Goal: Task Accomplishment & Management: Use online tool/utility

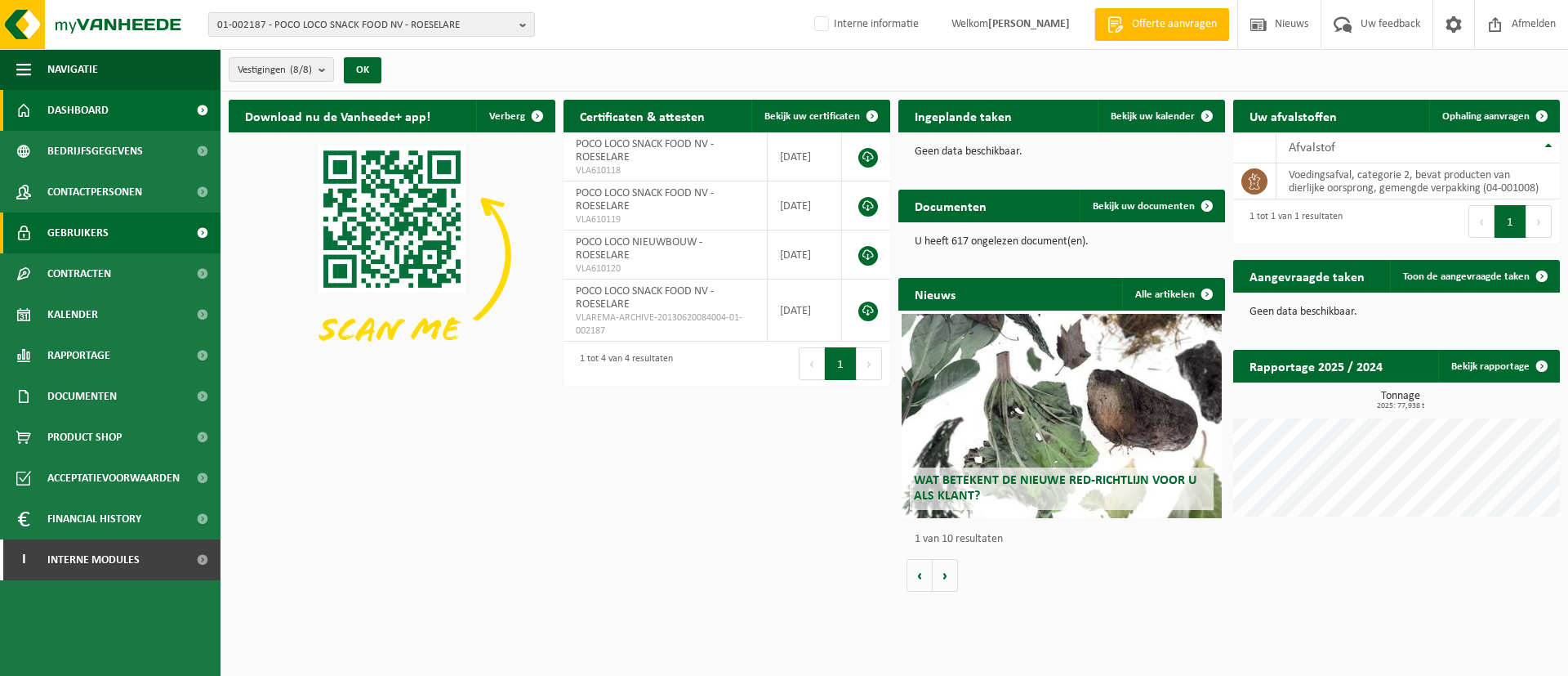
click at [0, 239] on link "Gebruikers" at bounding box center [110, 232] width 221 height 41
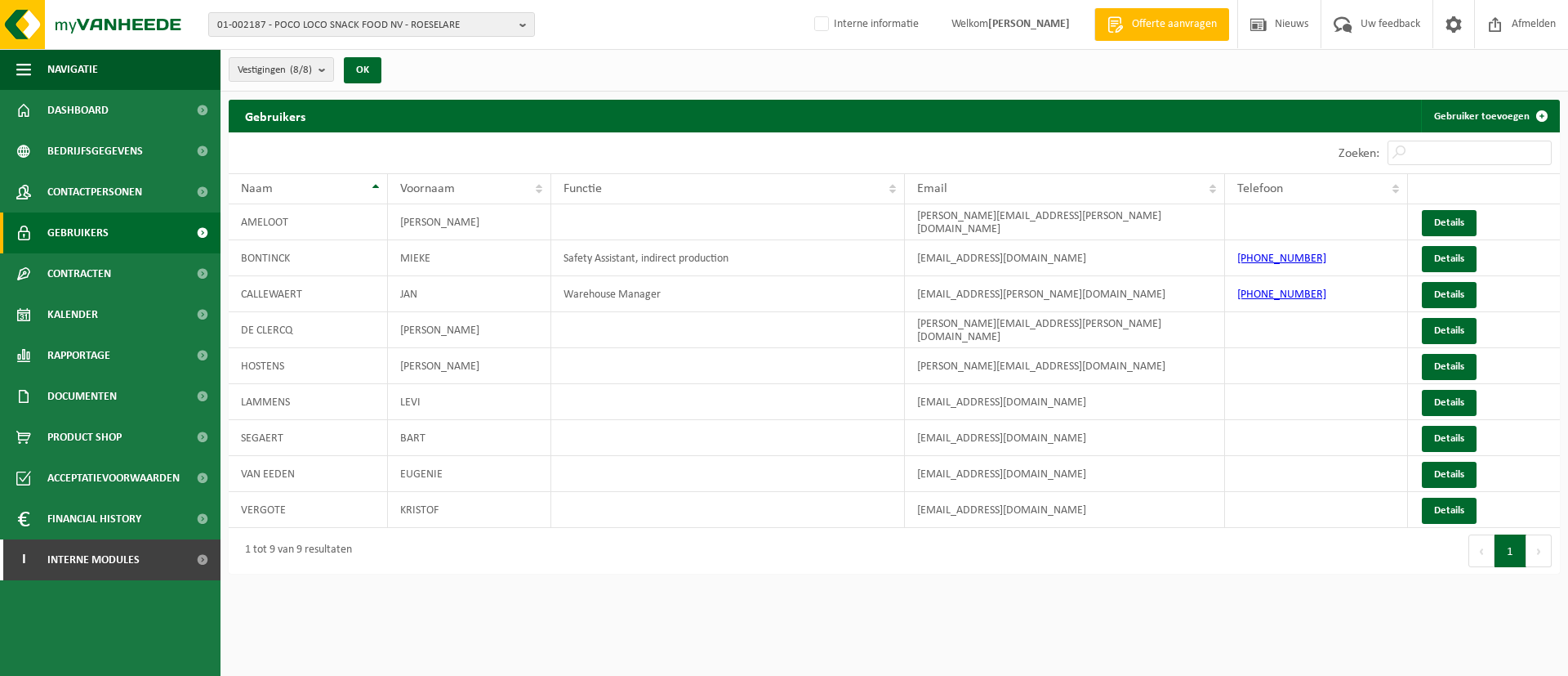
click at [1, 240] on link "Gebruikers" at bounding box center [110, 232] width 221 height 41
click at [414, 26] on span "01-002187 - POCO LOCO SNACK FOOD NV - ROESELARE" at bounding box center [365, 25] width 296 height 24
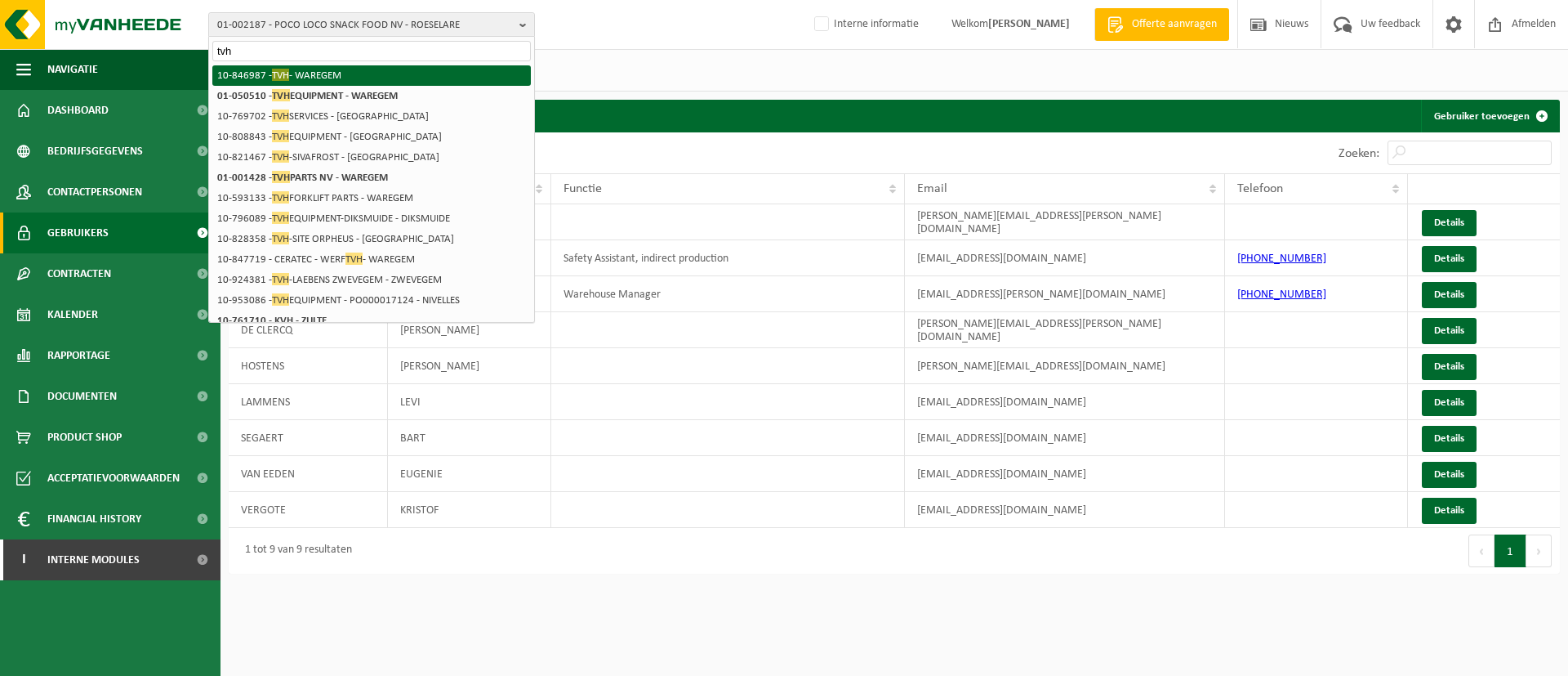
type input "tvh"
click at [360, 76] on li "10-846987 - TVH - WAREGEM" at bounding box center [371, 76] width 318 height 21
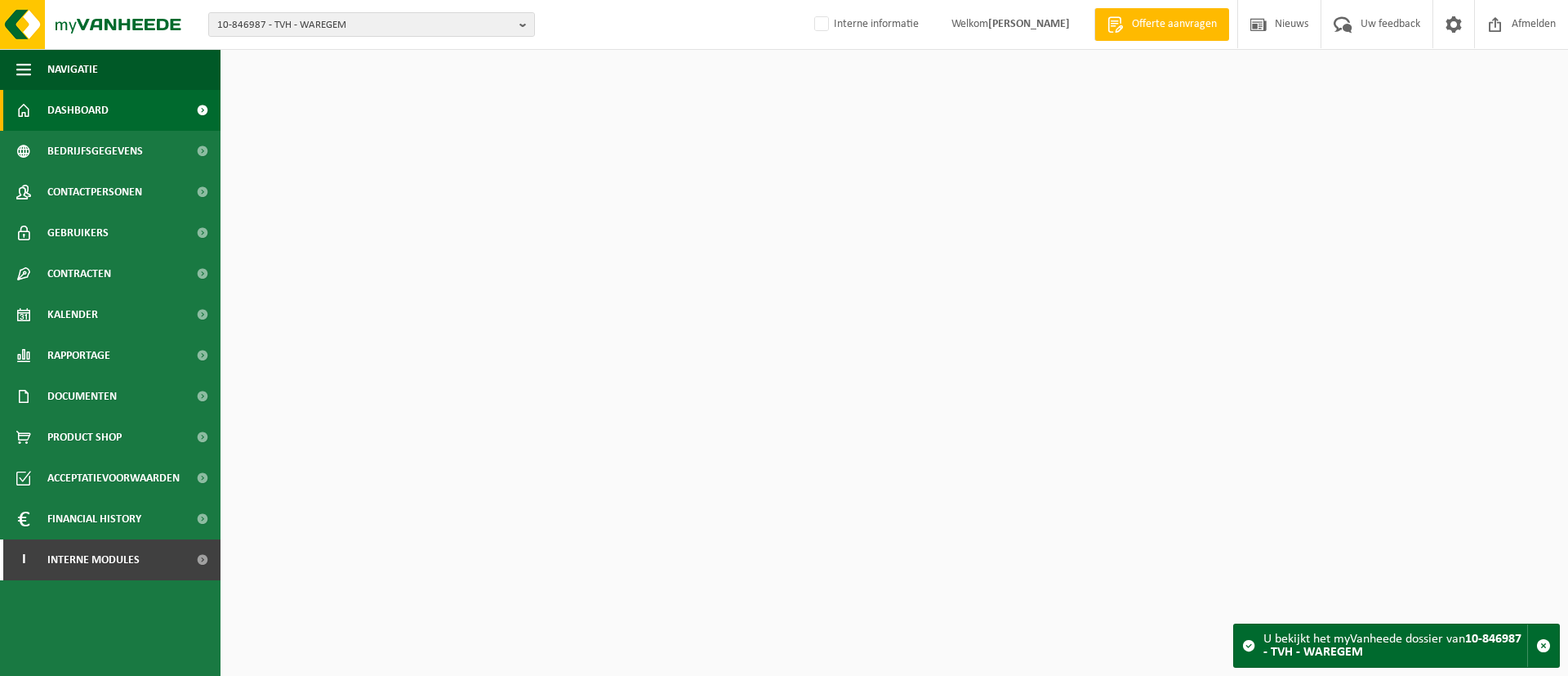
click at [358, 24] on span "10-846987 - TVH - WAREGEM" at bounding box center [365, 25] width 296 height 24
click at [356, 48] on input "text" at bounding box center [371, 51] width 318 height 21
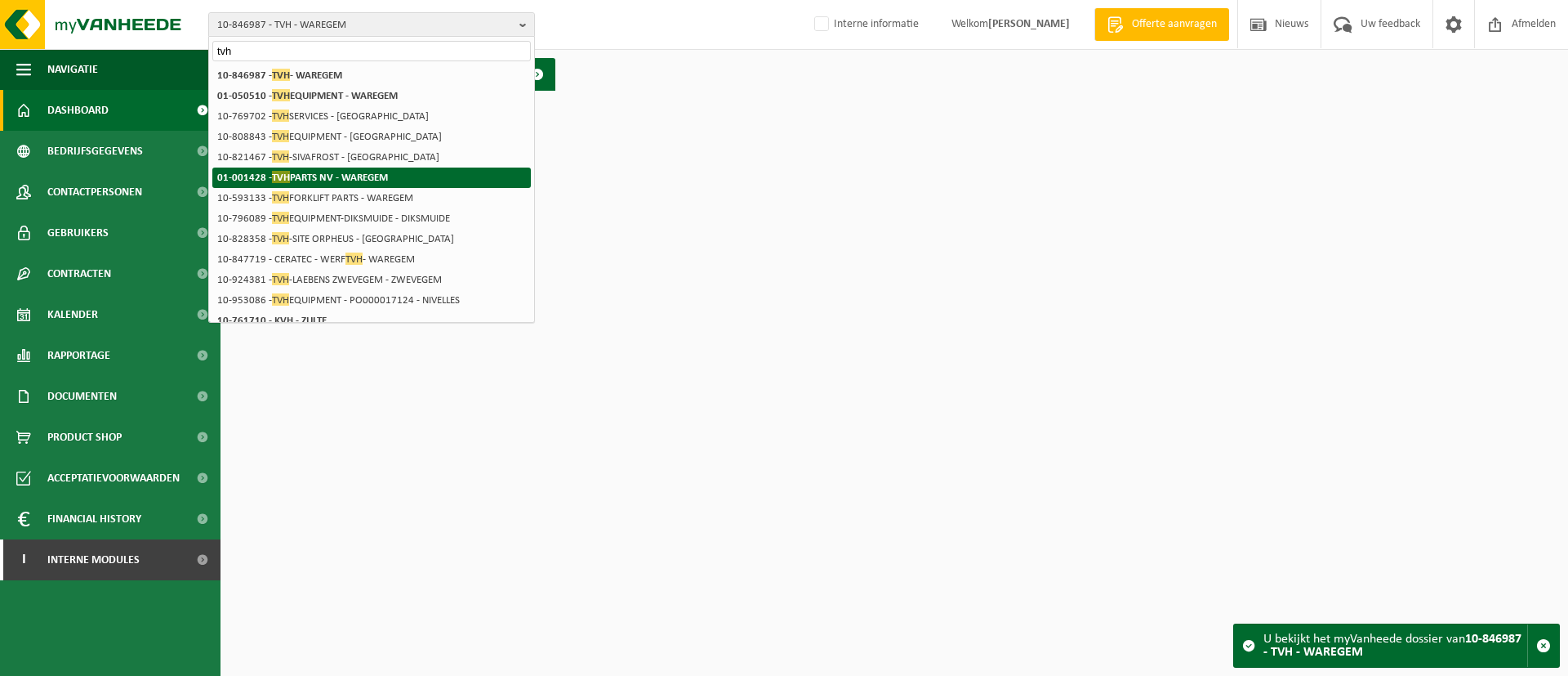
type input "tvh"
click at [372, 175] on strong "01-001428 - TVH PARTS NV - WAREGEM" at bounding box center [302, 177] width 170 height 12
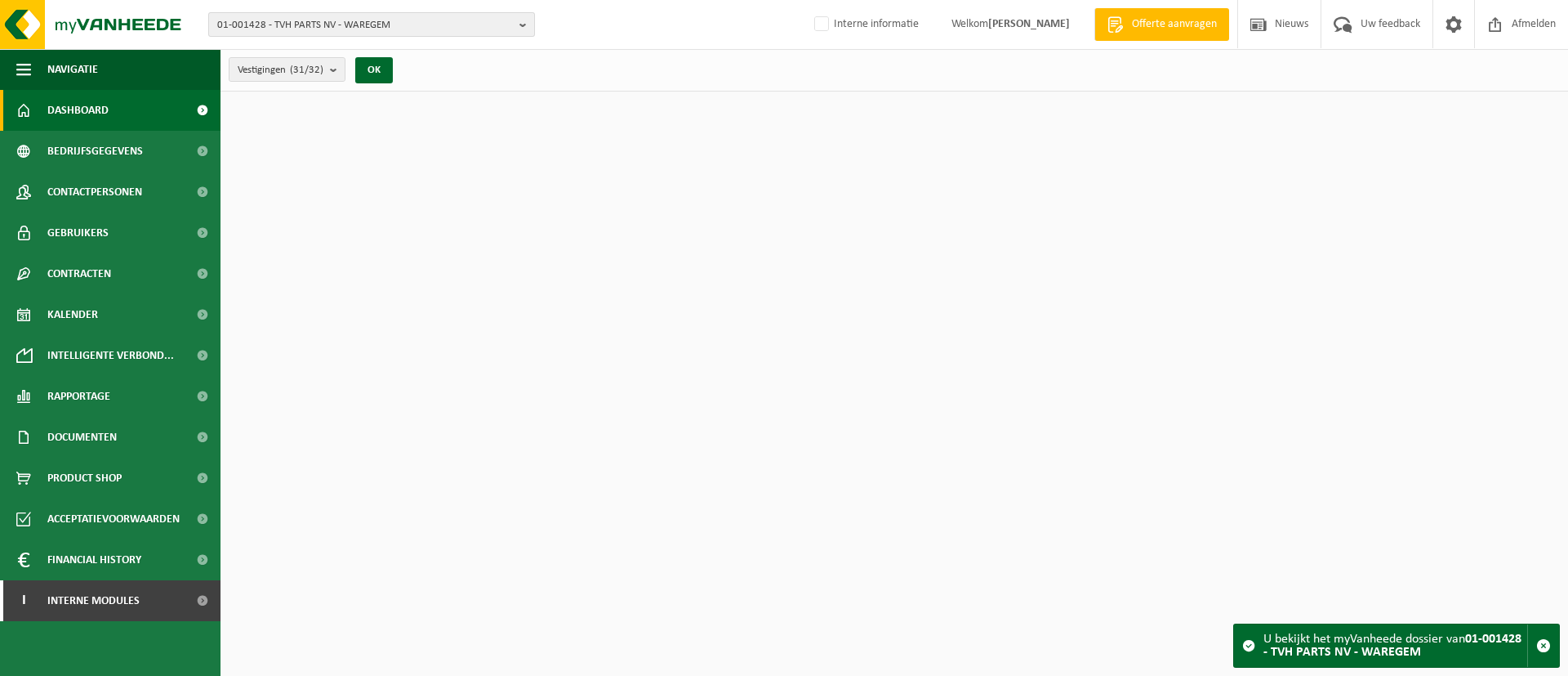
click at [369, 28] on span "01-001428 - TVH PARTS NV - WAREGEM" at bounding box center [365, 25] width 296 height 24
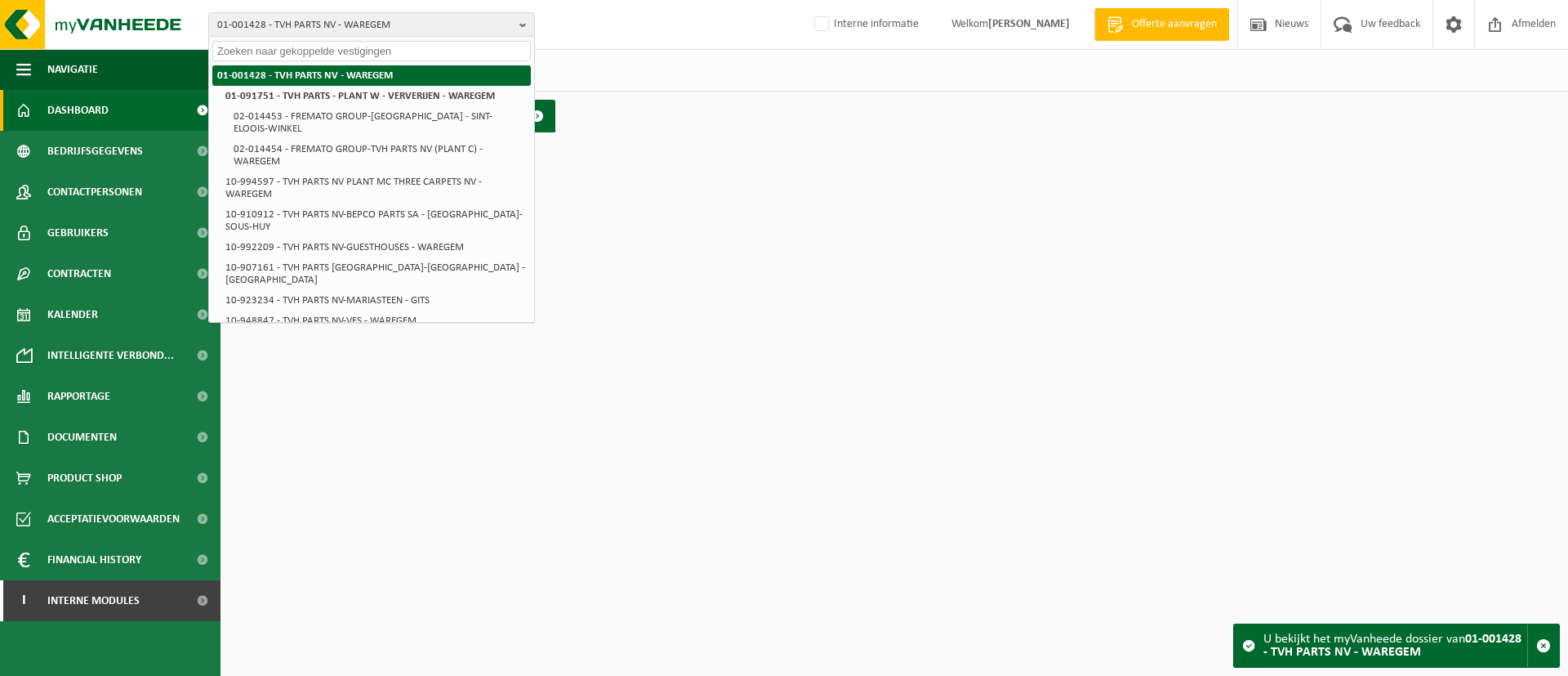
click at [352, 78] on strong "01-001428 - TVH PARTS NV - WAREGEM" at bounding box center [305, 75] width 176 height 10
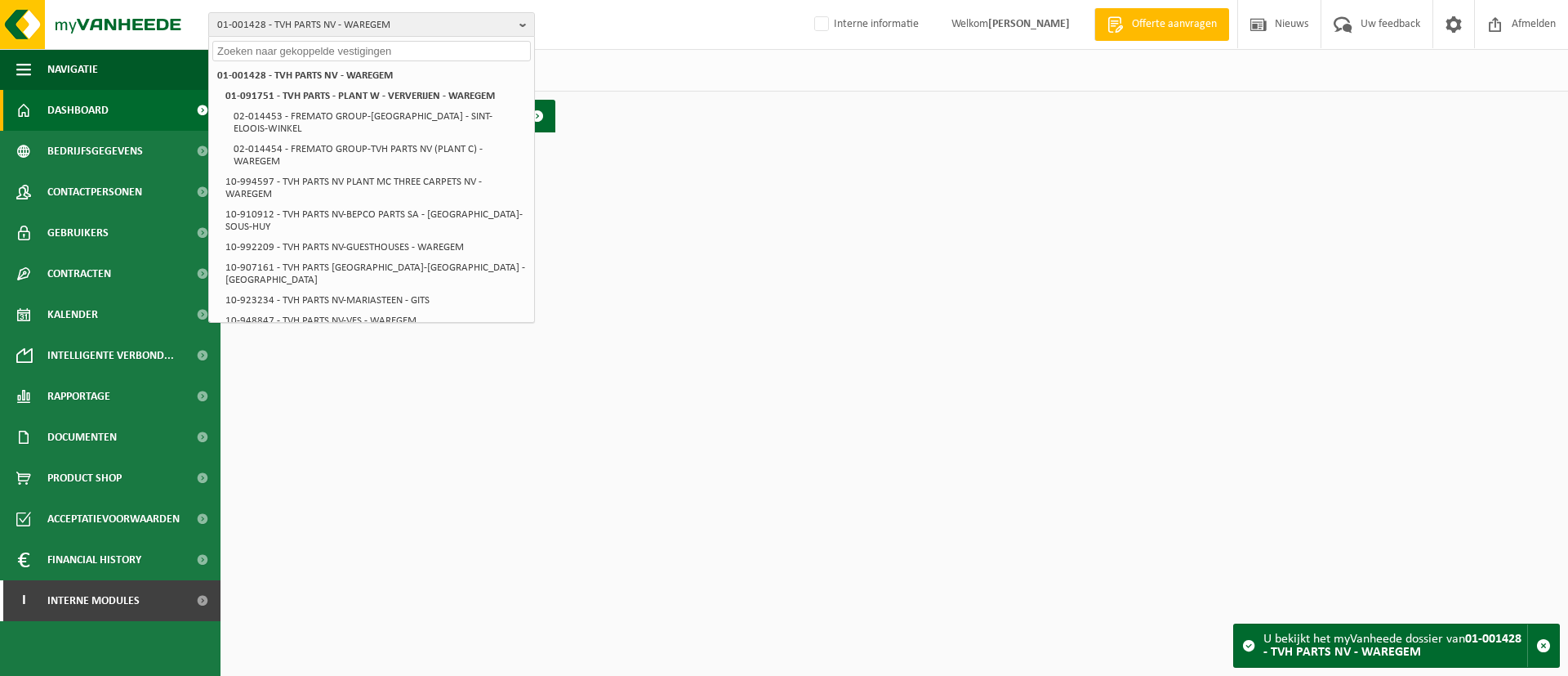
click at [639, 67] on div "Vestigingen (31/32) Alles selecteren Alles deselecteren Actieve selecteren TVH …" at bounding box center [894, 70] width 1347 height 42
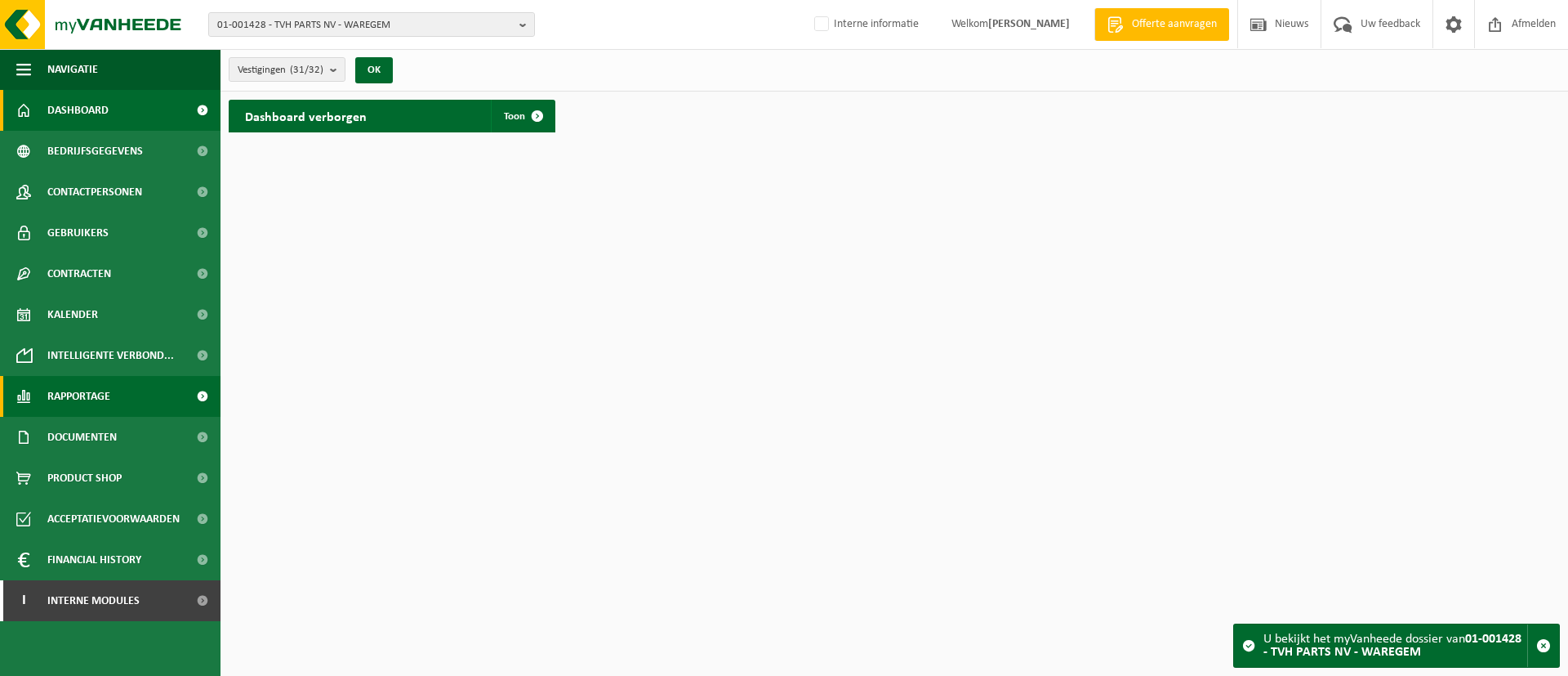
click at [98, 407] on span "Rapportage" at bounding box center [79, 396] width 63 height 41
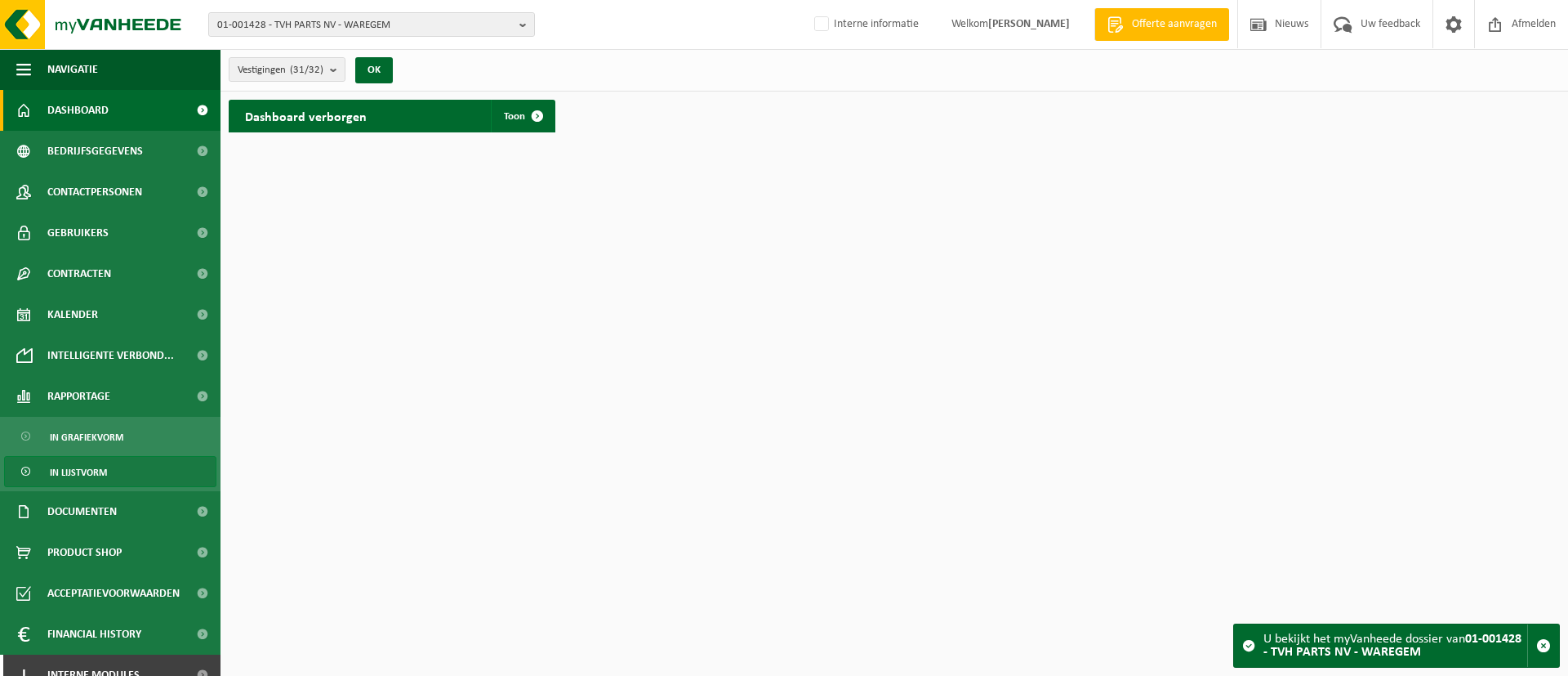
click at [99, 469] on span "In lijstvorm" at bounding box center [79, 473] width 57 height 31
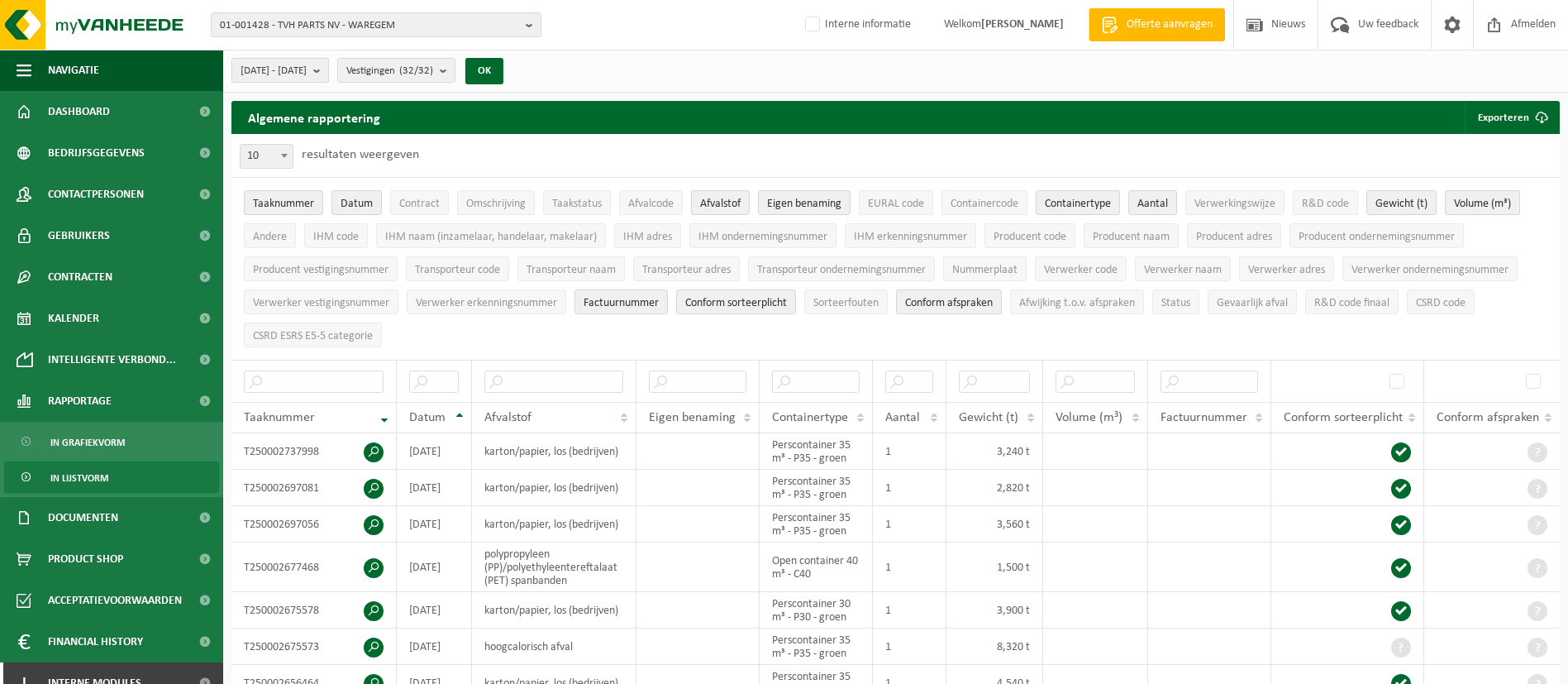
click at [328, 77] on b "submit" at bounding box center [321, 70] width 15 height 23
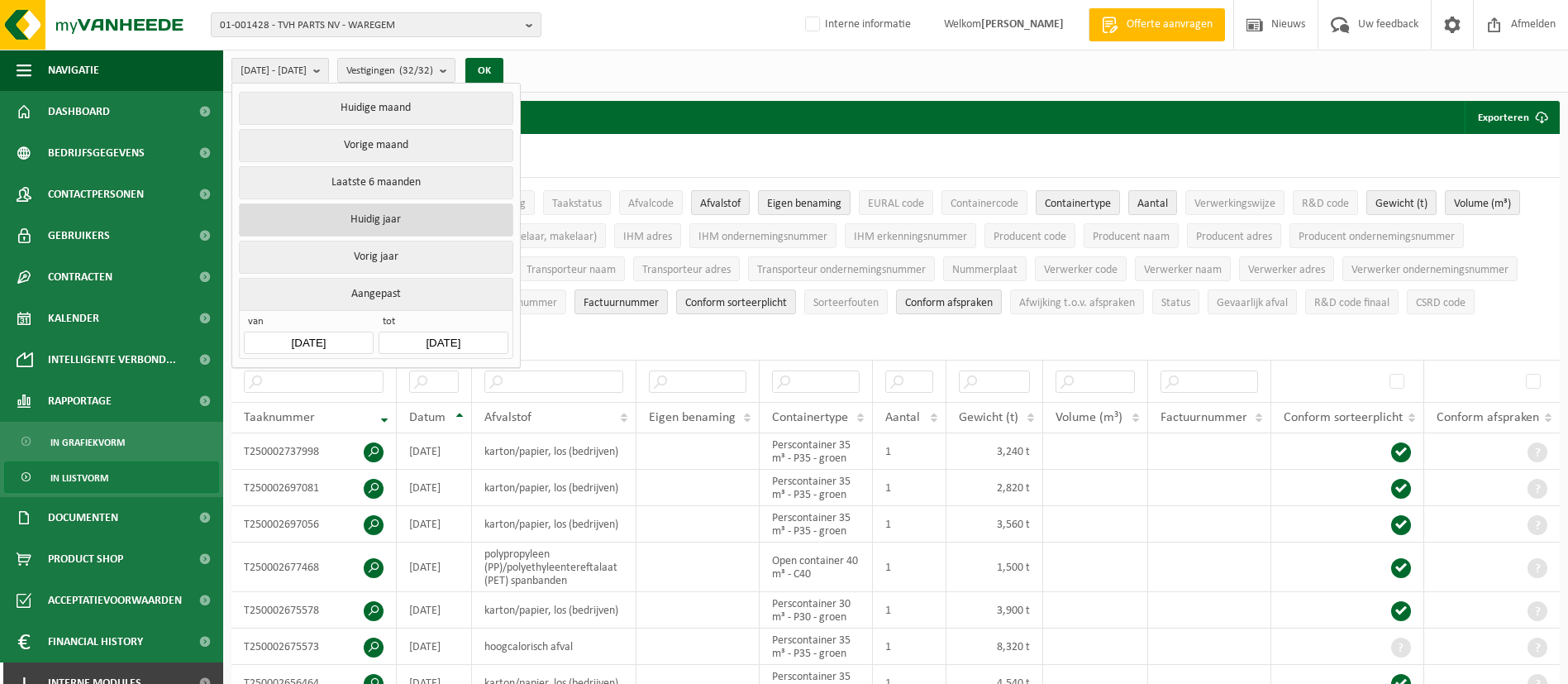
click at [361, 216] on button "Huidig jaar" at bounding box center [376, 220] width 273 height 33
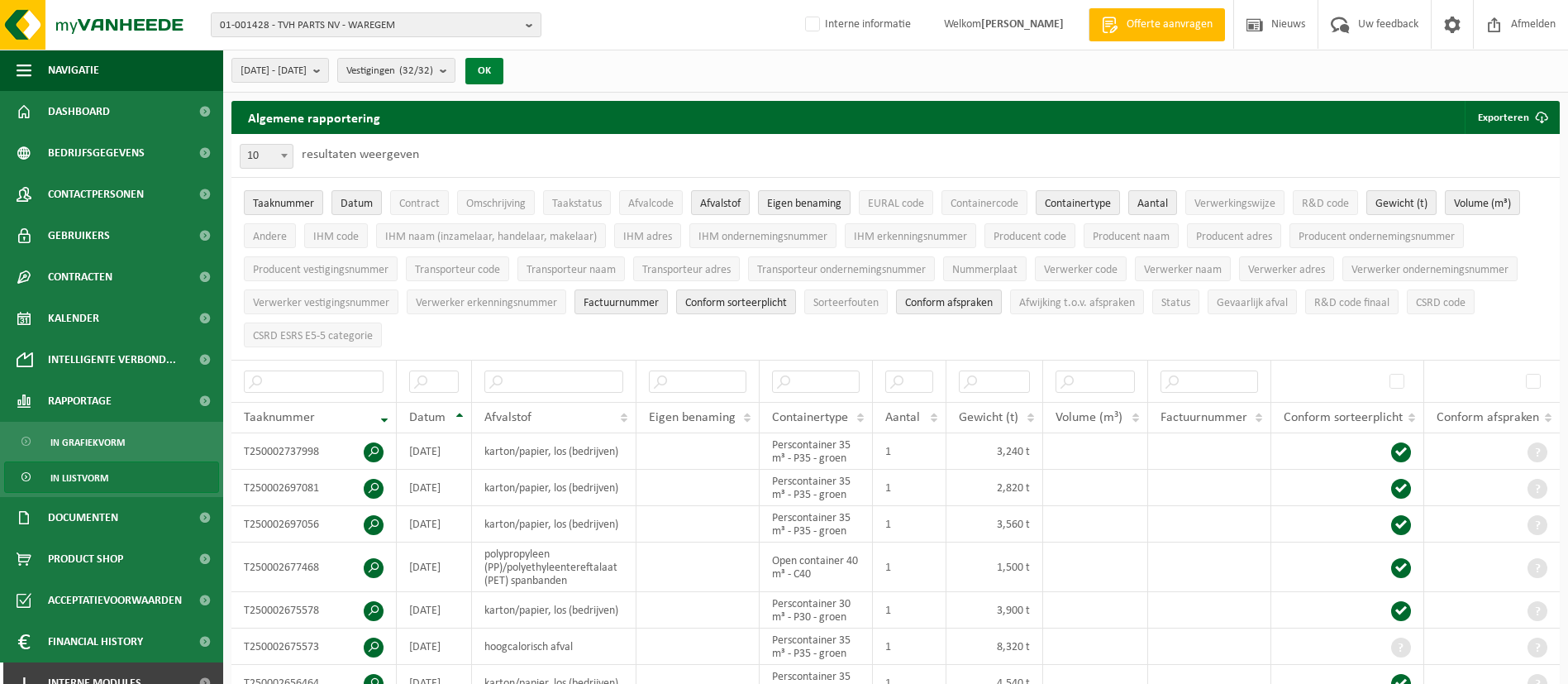
click at [504, 77] on button "OK" at bounding box center [484, 71] width 38 height 26
click at [1528, 121] on span "submit" at bounding box center [1542, 117] width 33 height 33
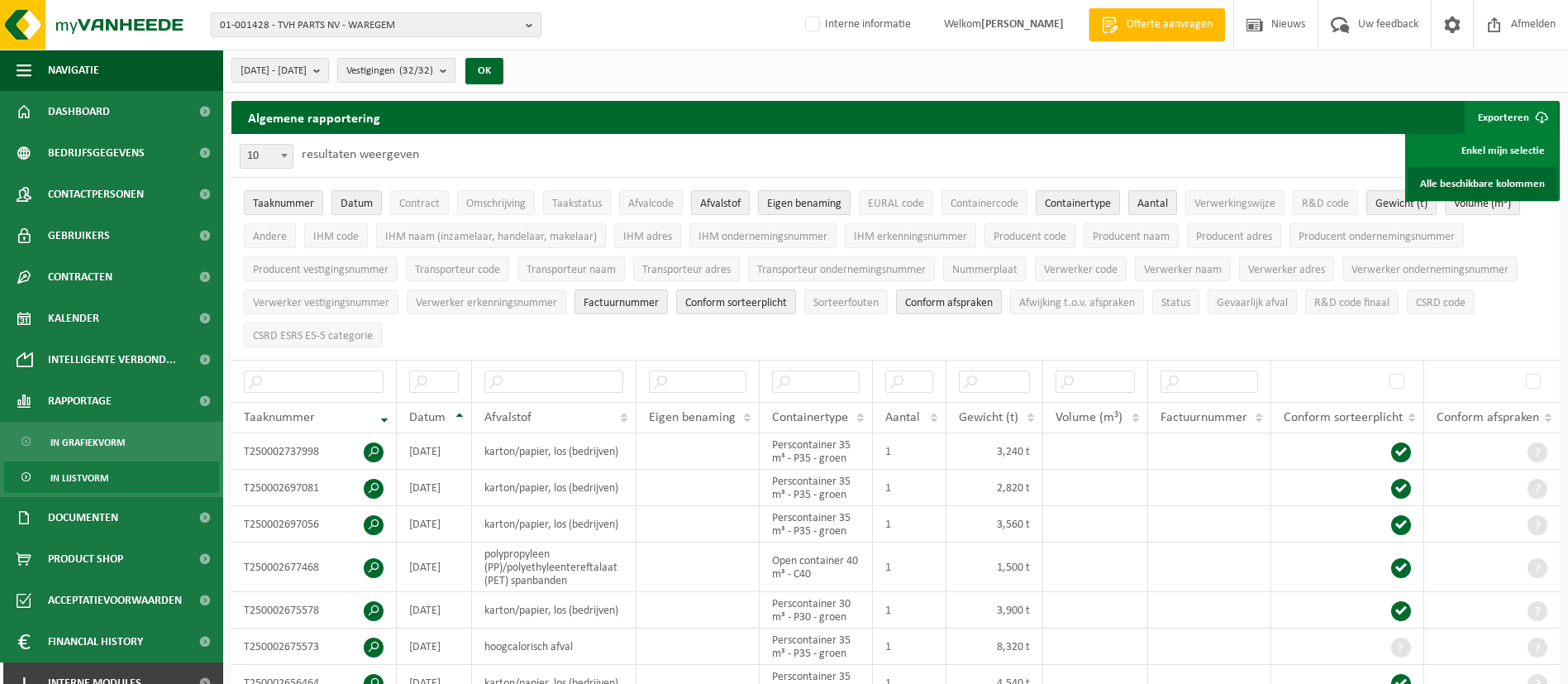
click at [1482, 178] on link "Alle beschikbare kolommen" at bounding box center [1482, 184] width 150 height 33
click at [553, 377] on input "text" at bounding box center [554, 381] width 139 height 22
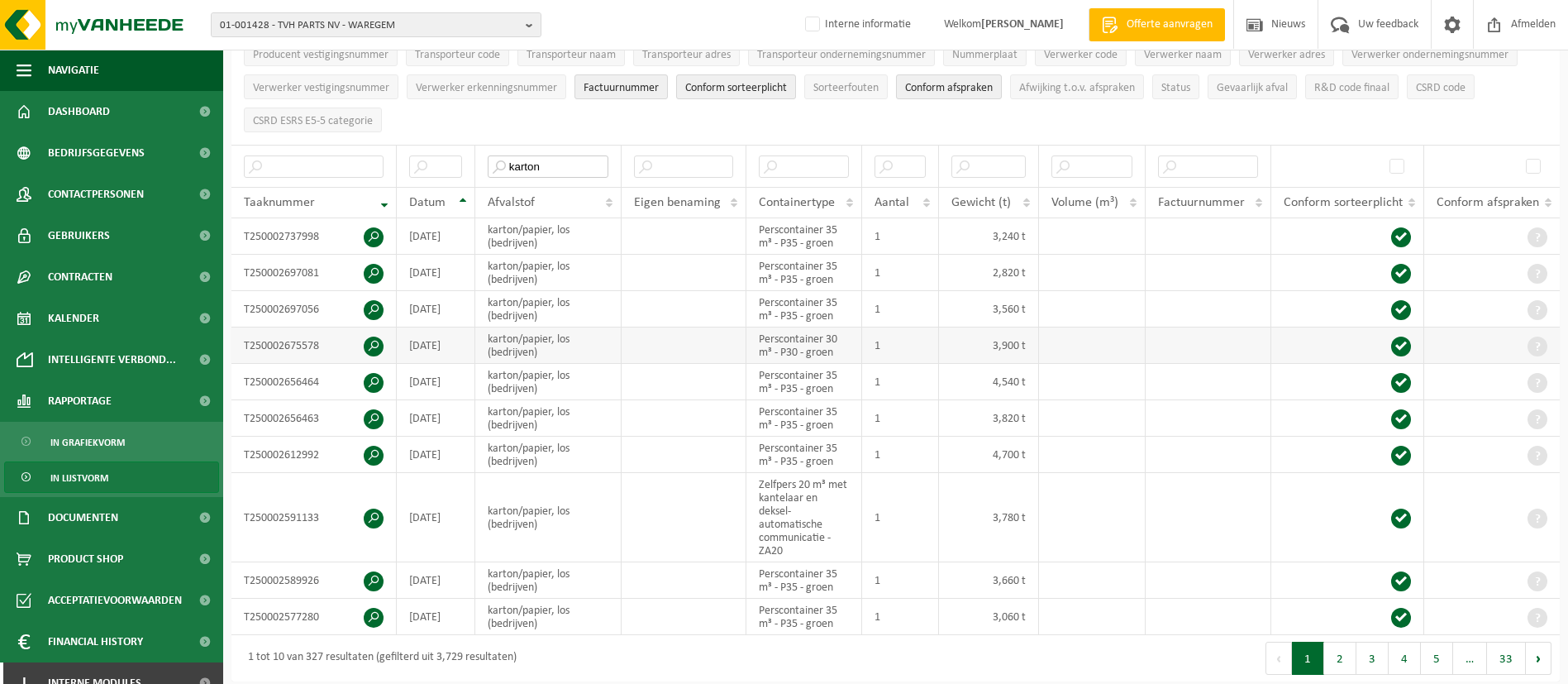
scroll to position [248, 0]
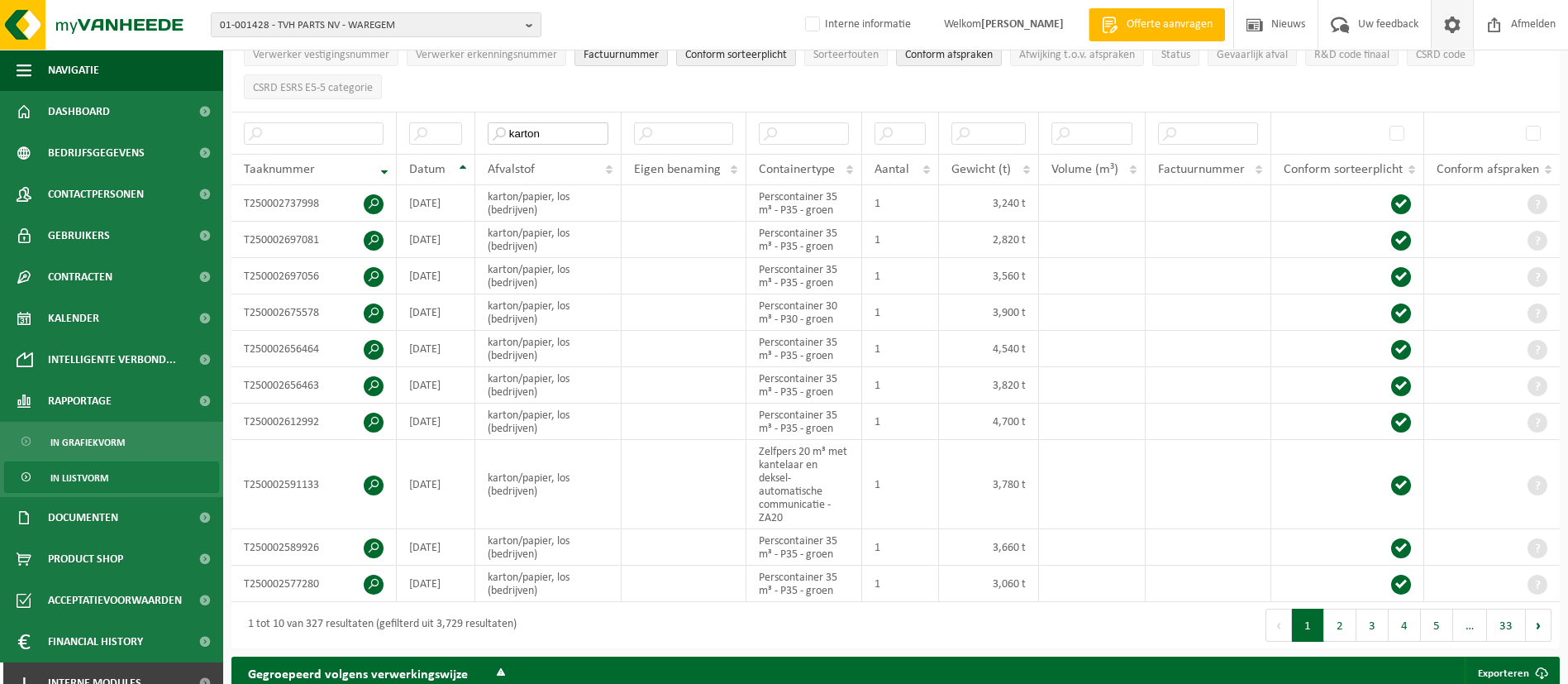
type input "karton"
